Goal: Use online tool/utility: Utilize a website feature to perform a specific function

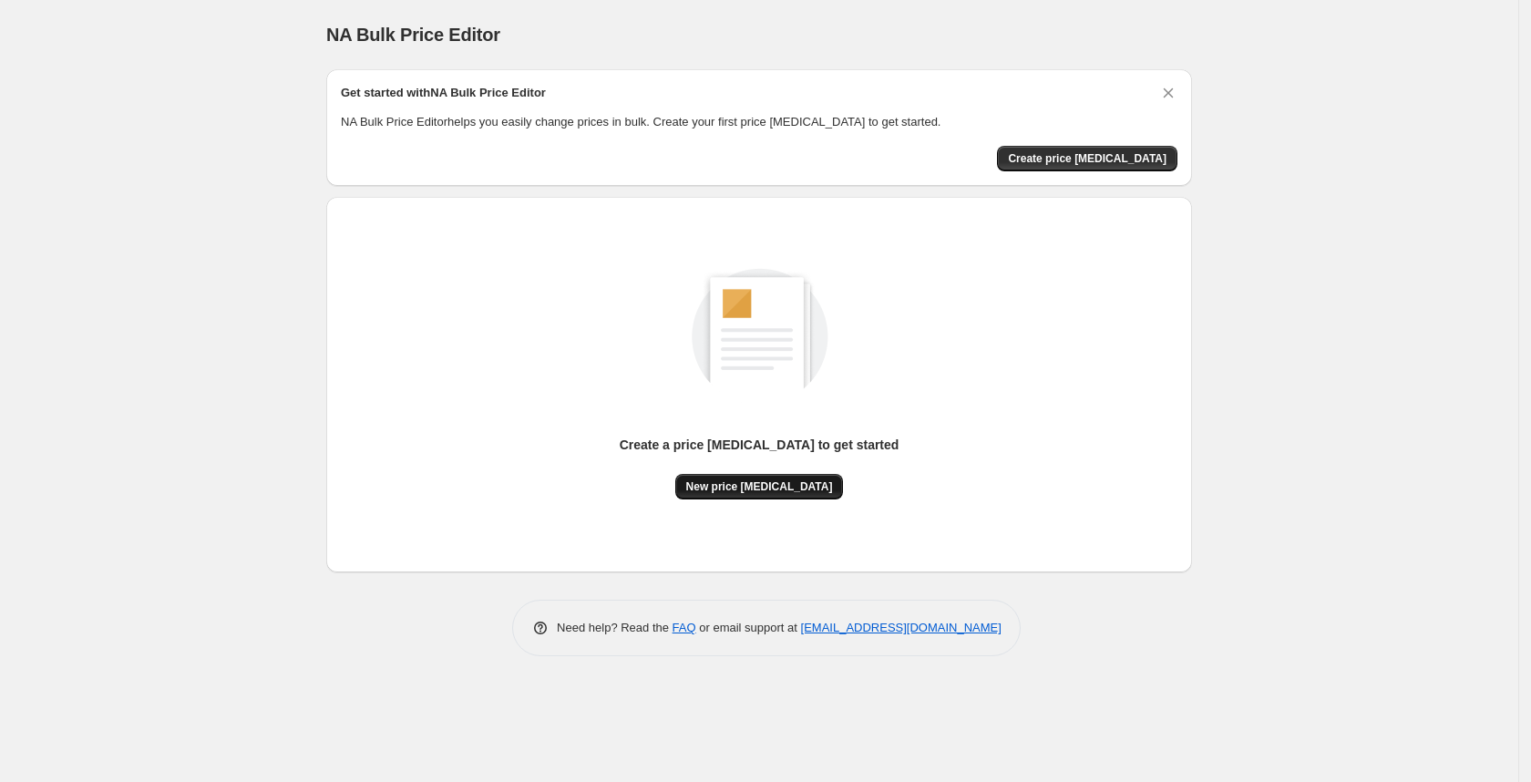
click at [713, 481] on span "New price [MEDICAL_DATA]" at bounding box center [759, 486] width 147 height 15
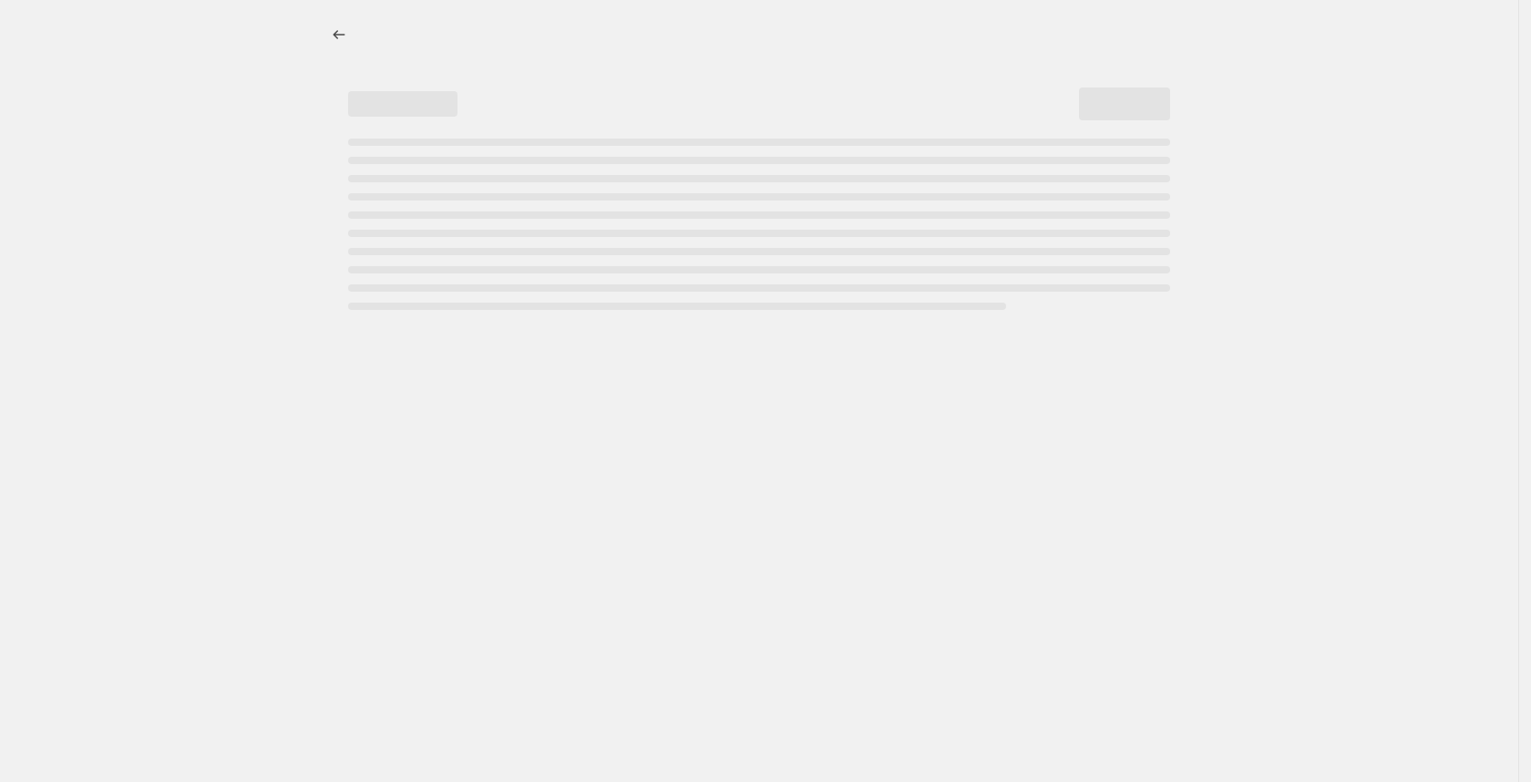
select select "percentage"
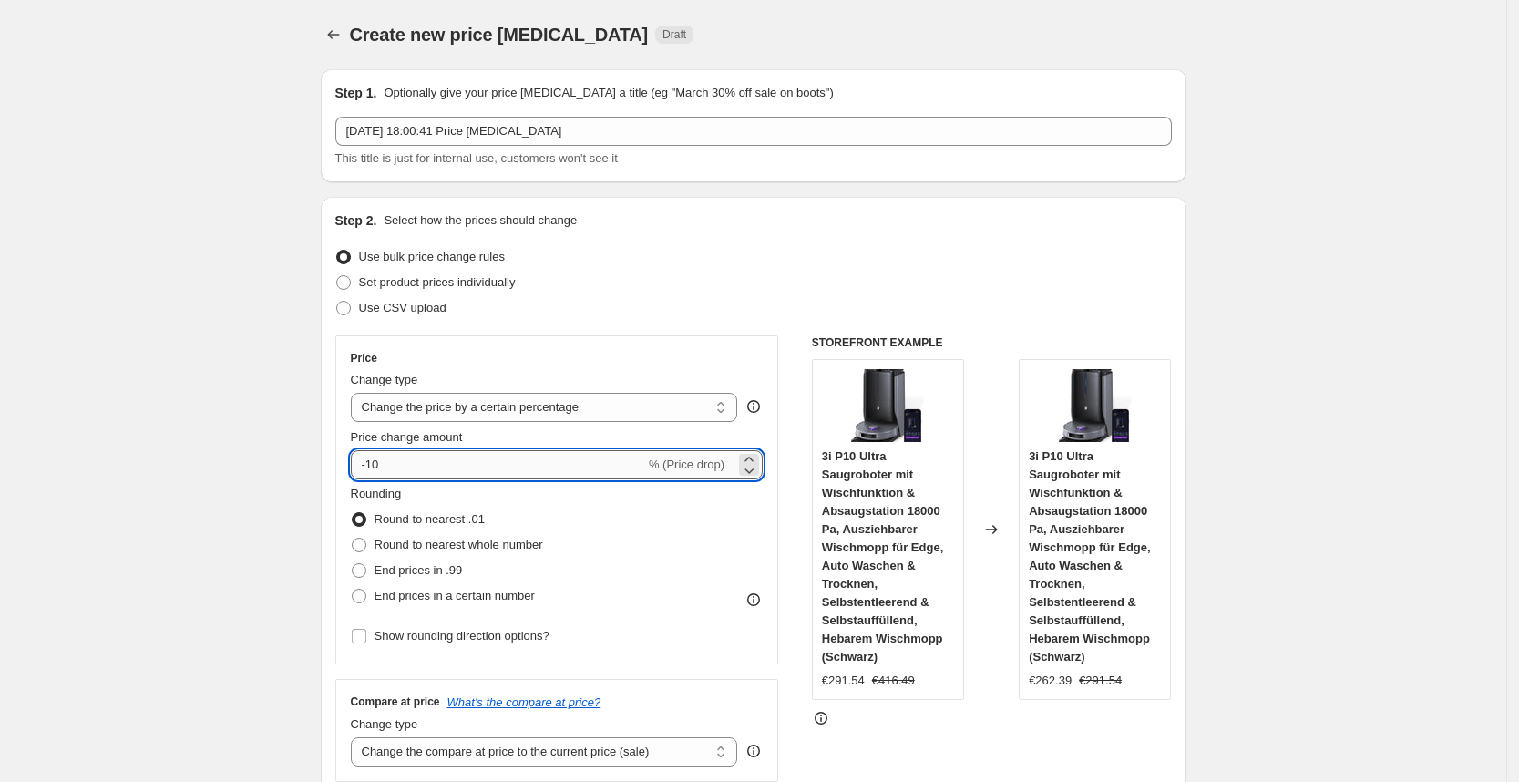
click at [471, 459] on input "-10" at bounding box center [498, 464] width 294 height 29
type input "-1"
type input "-30"
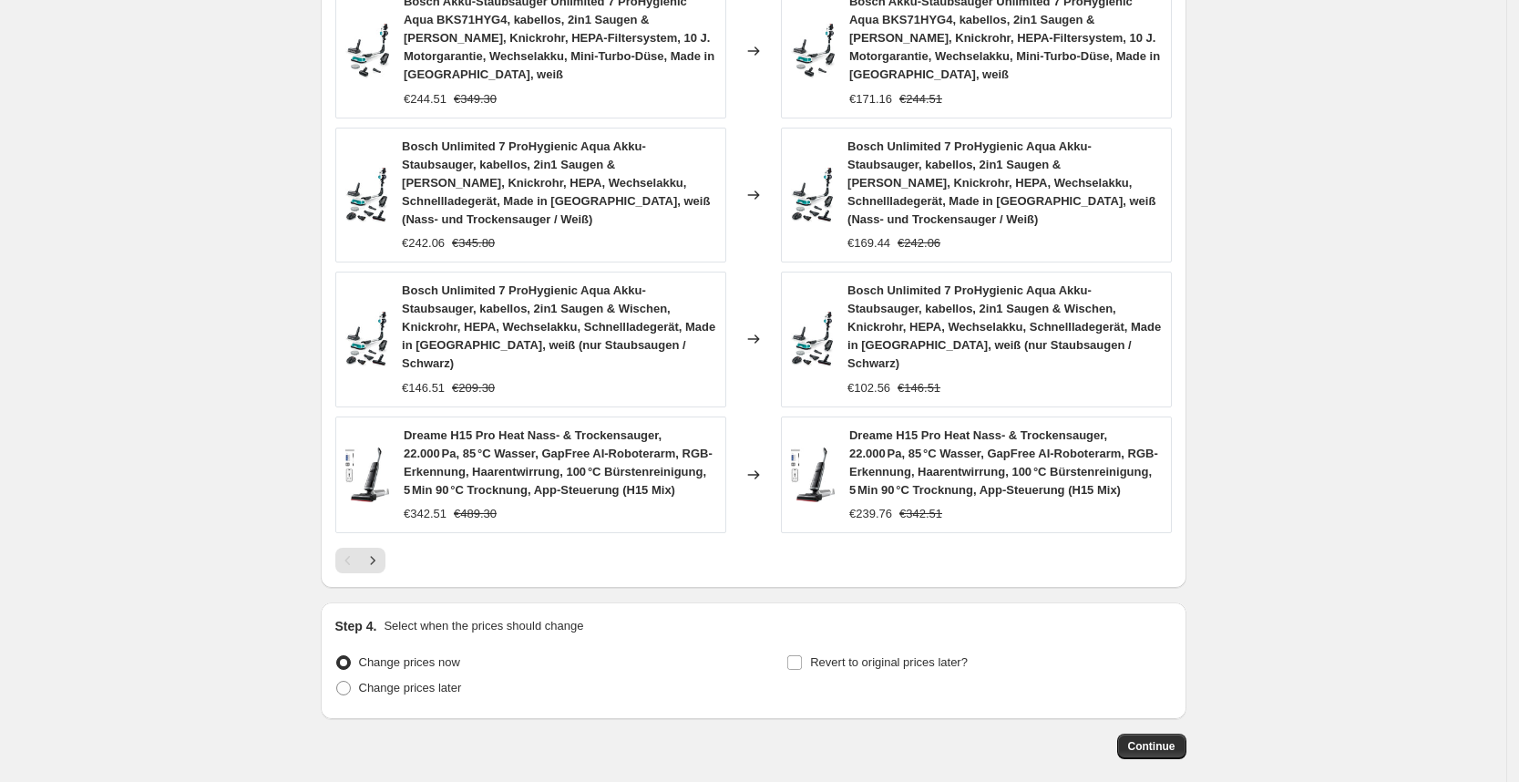
scroll to position [1252, 0]
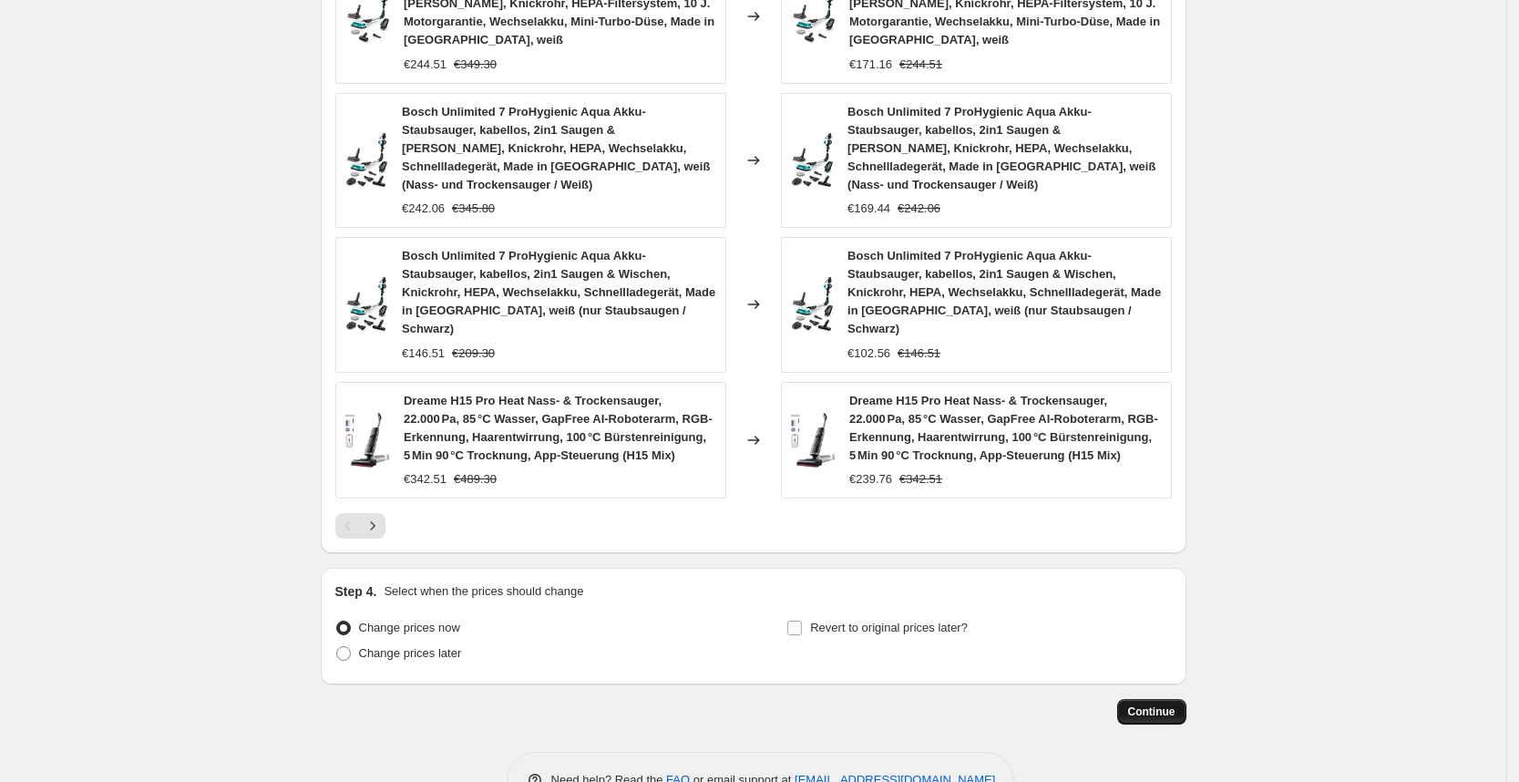
click at [1158, 705] on span "Continue" at bounding box center [1151, 712] width 47 height 15
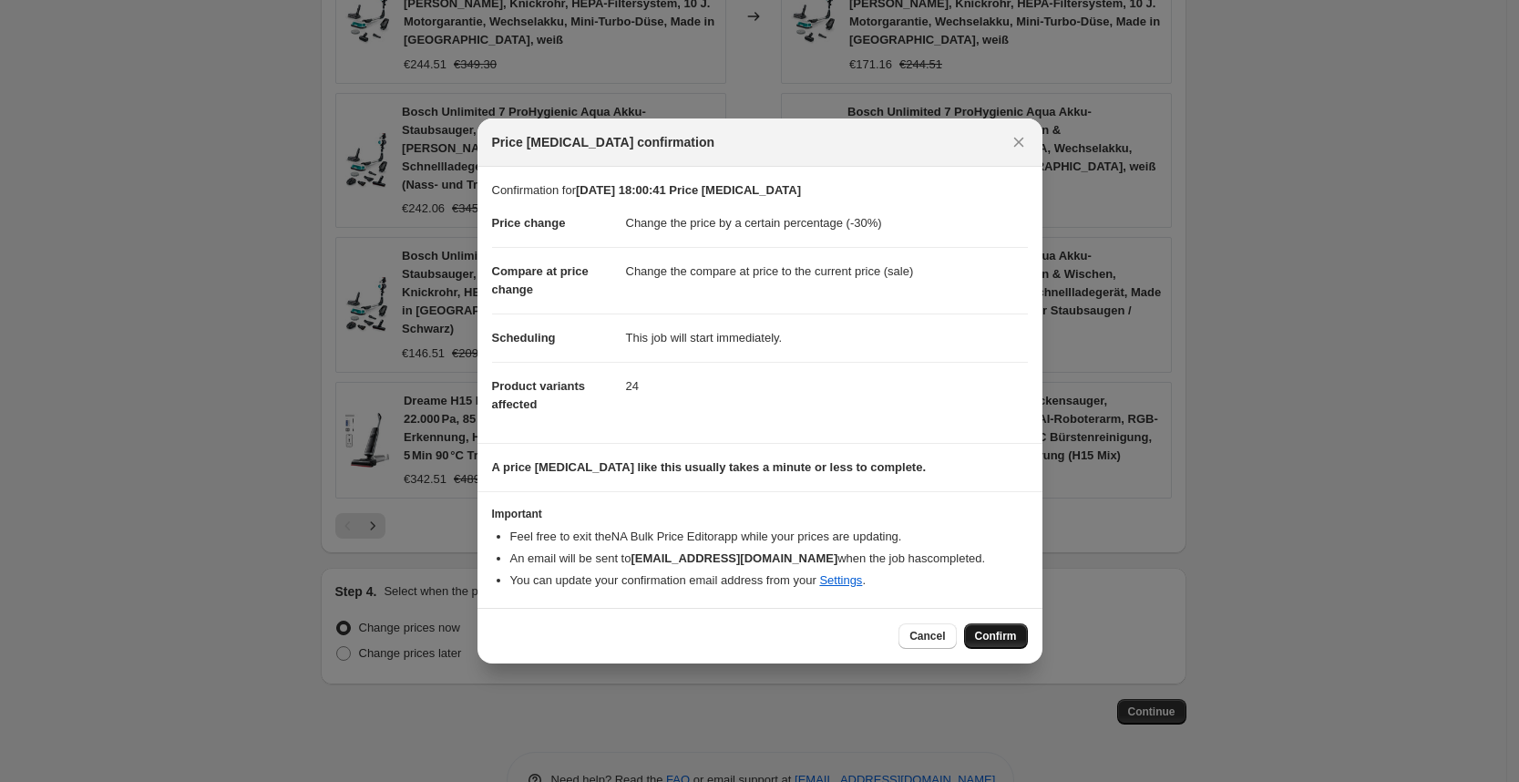
click at [992, 640] on span "Confirm" at bounding box center [996, 636] width 42 height 15
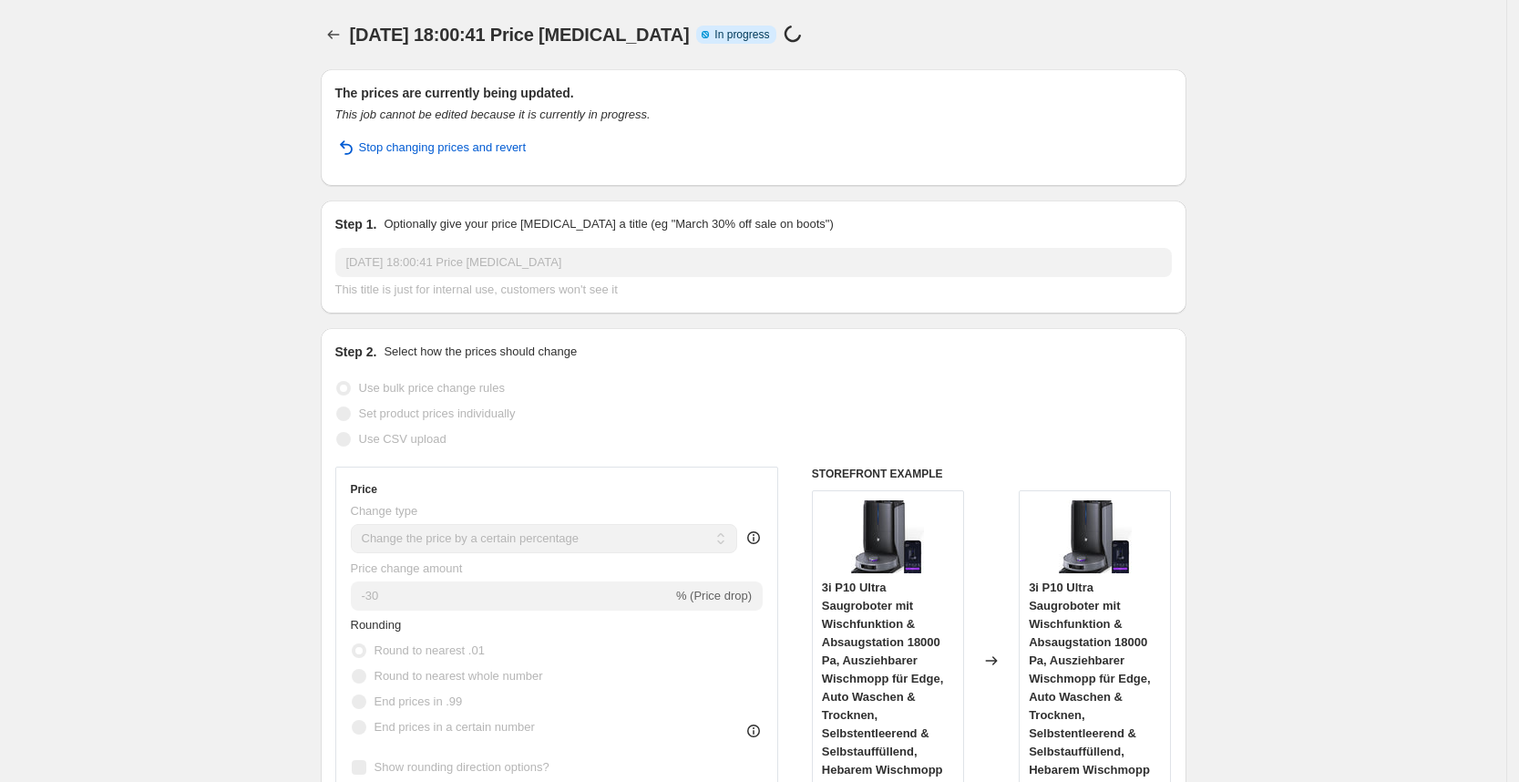
select select "percentage"
